Goal: Entertainment & Leisure: Consume media (video, audio)

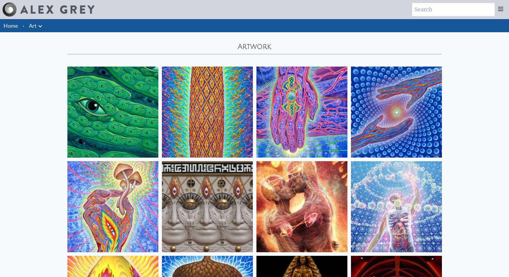
scroll to position [84, 0]
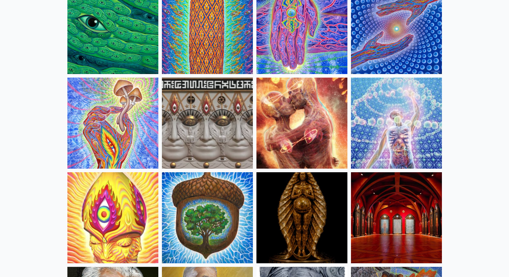
click at [286, 116] on img at bounding box center [302, 123] width 91 height 91
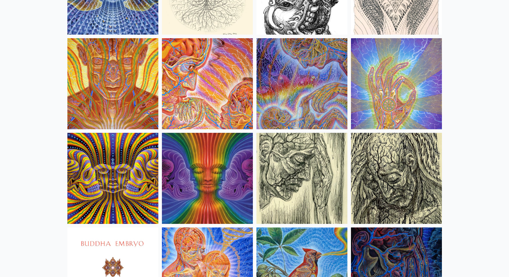
scroll to position [3519, 0]
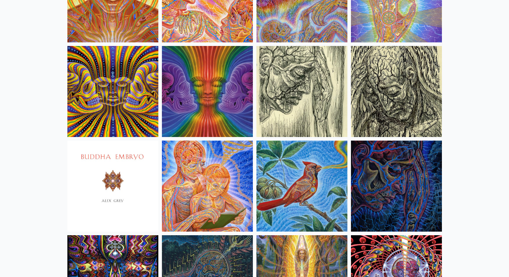
click at [206, 115] on img at bounding box center [207, 91] width 91 height 91
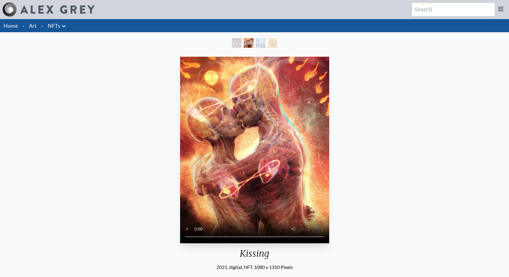
click at [186, 229] on video "Your browser does not support the video tag." at bounding box center [254, 150] width 149 height 186
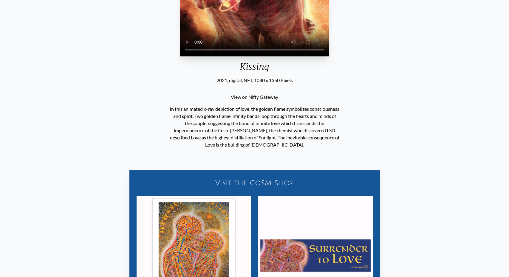
scroll to position [260, 0]
